Goal: Information Seeking & Learning: Find specific fact

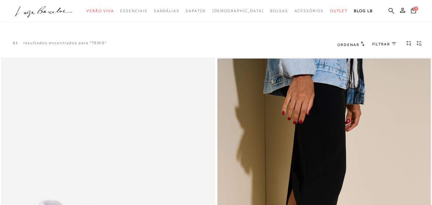
click at [389, 10] on icon at bounding box center [392, 11] width 6 height 6
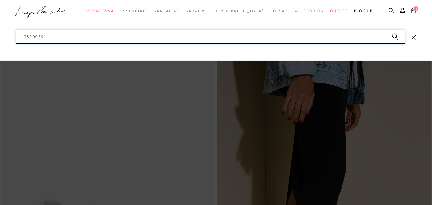
drag, startPoint x: 50, startPoint y: 36, endPoint x: 0, endPoint y: 36, distance: 49.6
click at [0, 0] on div "categoryHeader .a{fill-rule:evenodd;} Verão Viva [GEOGRAPHIC_DATA]" at bounding box center [216, 0] width 432 height 0
paste input "13970010-5"
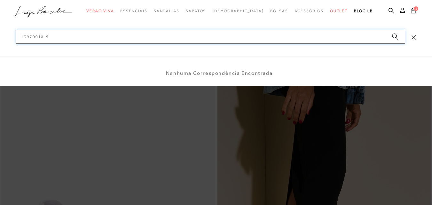
click at [47, 37] on input "13970010-5" at bounding box center [210, 37] width 389 height 14
click at [45, 37] on input "13970010-5" at bounding box center [210, 37] width 389 height 14
click at [45, 39] on input "139700105" at bounding box center [210, 37] width 389 height 14
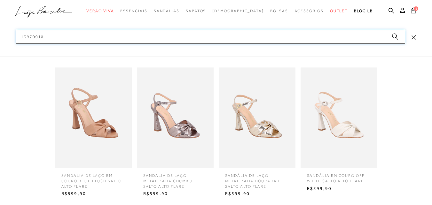
type input "13970010"
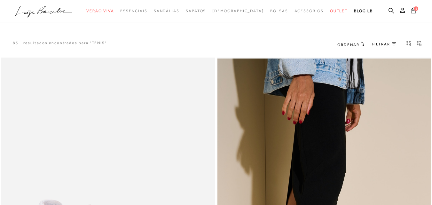
click at [389, 11] on icon at bounding box center [392, 11] width 6 height 6
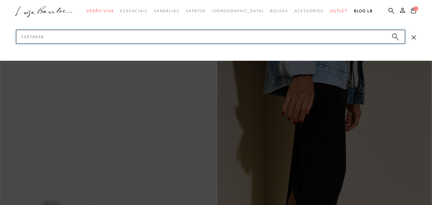
drag, startPoint x: 16, startPoint y: 35, endPoint x: 0, endPoint y: 36, distance: 16.0
click at [0, 0] on div "categoryHeader .a{fill-rule:evenodd;} Verão Viva [GEOGRAPHIC_DATA]" at bounding box center [216, 0] width 432 height 0
paste input "60430022-1"
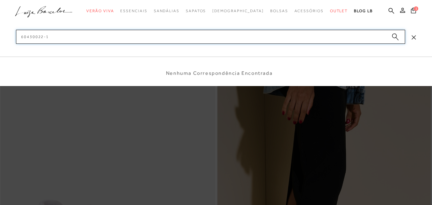
click at [45, 39] on input "60430022-1" at bounding box center [210, 37] width 389 height 14
type input "604300221"
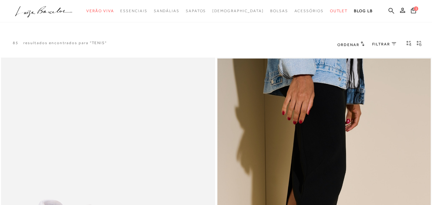
click at [389, 10] on icon at bounding box center [392, 11] width 6 height 6
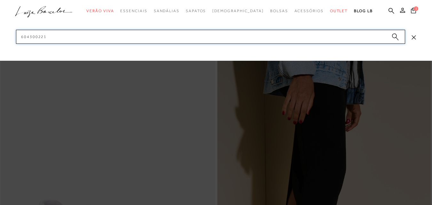
drag, startPoint x: 36, startPoint y: 38, endPoint x: 0, endPoint y: 37, distance: 35.8
click at [0, 0] on div "categoryHeader .a{fill-rule:evenodd;} Verão Viva [GEOGRAPHIC_DATA]" at bounding box center [216, 0] width 432 height 0
paste input "60430022-1"
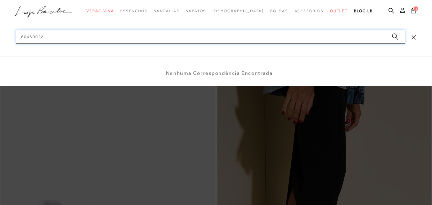
click at [44, 38] on input "60430022-1" at bounding box center [210, 37] width 389 height 14
type input "604300221"
